Goal: Information Seeking & Learning: Compare options

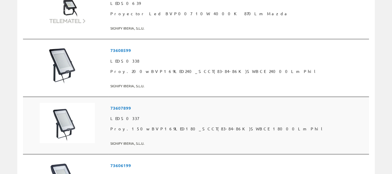
scroll to position [247, 0]
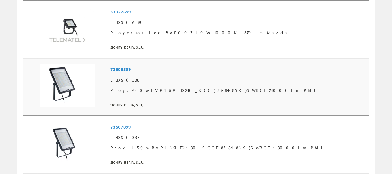
click at [61, 78] on img at bounding box center [67, 85] width 55 height 43
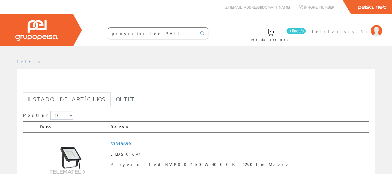
scroll to position [247, 0]
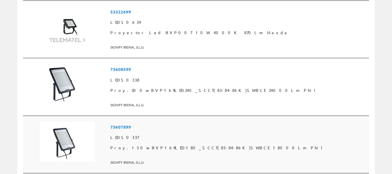
click at [174, 144] on span "Proy.150w BVP169LED180_SCCT(83-84-86K)SWBCE 18000Lm Phil" at bounding box center [238, 148] width 256 height 10
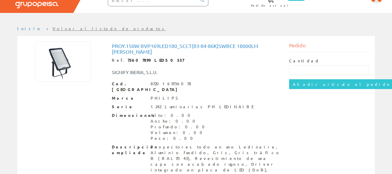
scroll to position [33, 0]
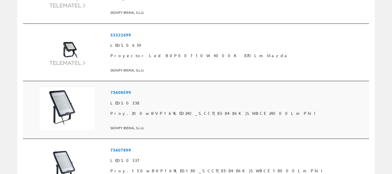
scroll to position [216, 0]
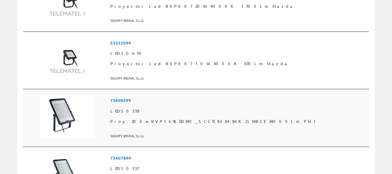
click at [182, 118] on span "Proy.200w BVP169LED240_SCCT(83-84-86K)SWBCE 24000Lm [PERSON_NAME]" at bounding box center [238, 121] width 256 height 10
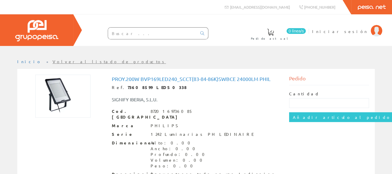
click at [92, 120] on div "Proy.200w BVP169LED240_SCCT(83-84-86K)SWBCE 24000Lm [PERSON_NAME] Ref. 73608599…" at bounding box center [196, 148] width 354 height 146
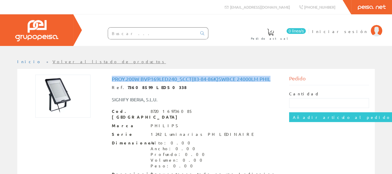
drag, startPoint x: 113, startPoint y: 80, endPoint x: 271, endPoint y: 77, distance: 158.6
click at [281, 78] on div "Proy.200w BVP169LED240_SCCT(83-84-86K)SWBCE 24000Lm [PERSON_NAME] Ref. 73608599…" at bounding box center [195, 148] width 177 height 146
copy h1 "Proy.200w BVP169LED240_SCCT(83-84-86K)SWBCE 24000Lm Phil"
